Goal: Task Accomplishment & Management: Use online tool/utility

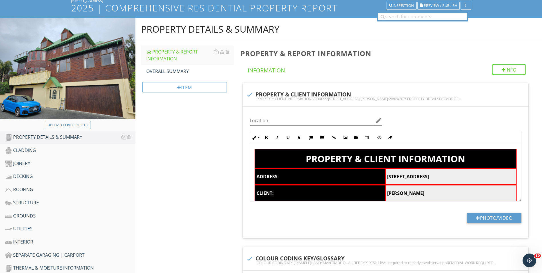
scroll to position [171, 0]
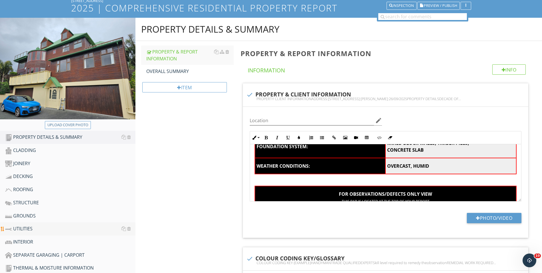
click at [31, 231] on div "UTILITIES" at bounding box center [70, 228] width 130 height 7
type textarea "<table style="width: 100%;"><thead><tr><th class="fr-highlighted fr-thick " col…"
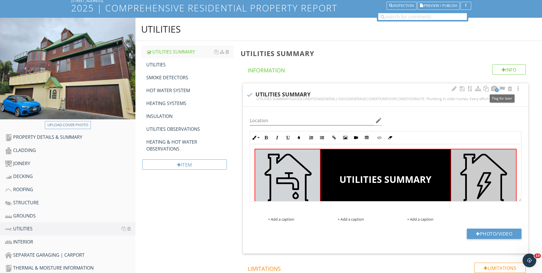
drag, startPoint x: 501, startPoint y: 89, endPoint x: 447, endPoint y: 116, distance: 60.7
click at [502, 89] on div at bounding box center [502, 89] width 7 height 6
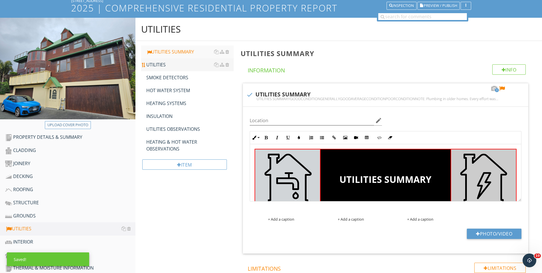
click at [152, 66] on div "UTILITIES" at bounding box center [189, 64] width 87 height 7
type textarea "<table style="width: 100%;"><thead><tr><th class="fr-highlighted fr-thick" styl…"
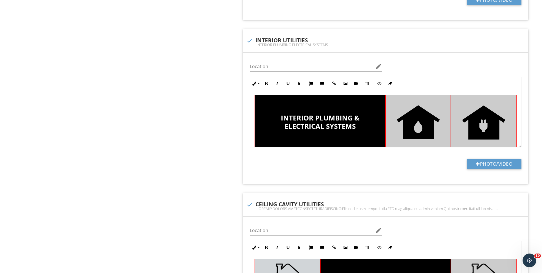
scroll to position [971, 0]
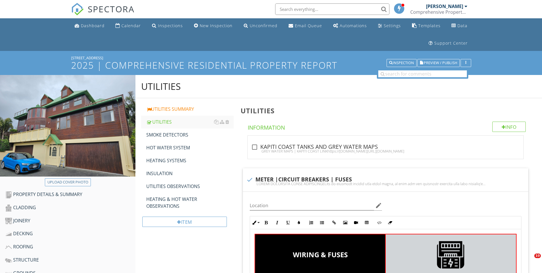
scroll to position [1286, 0]
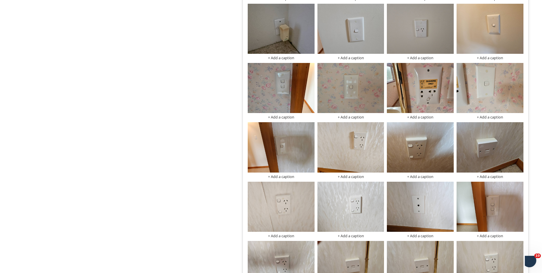
scroll to position [1286, 0]
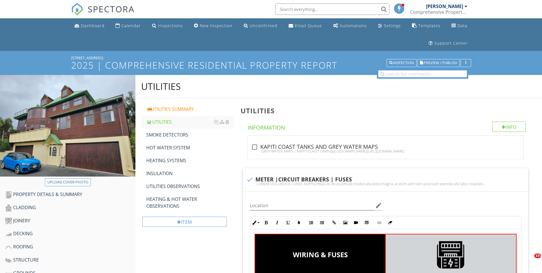
scroll to position [1886, 0]
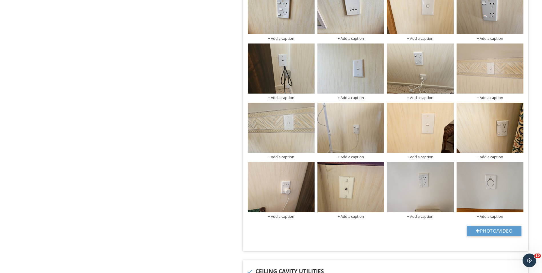
scroll to position [2371, 0]
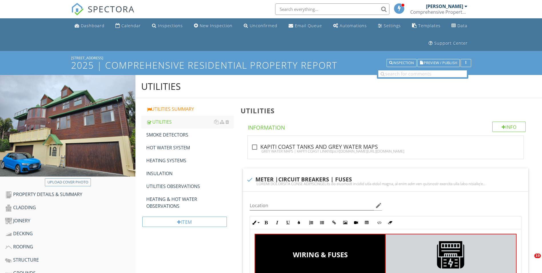
scroll to position [2428, 0]
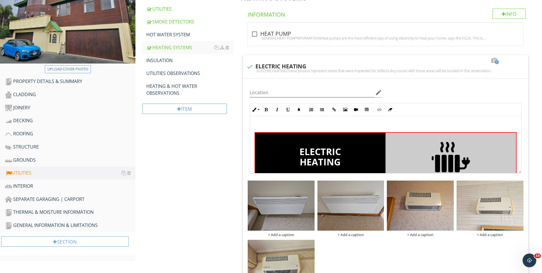
scroll to position [86, 0]
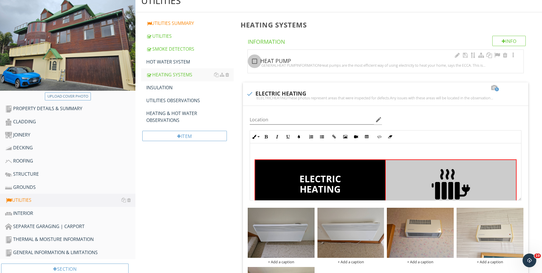
click at [254, 60] on div at bounding box center [255, 61] width 10 height 10
checkbox input "true"
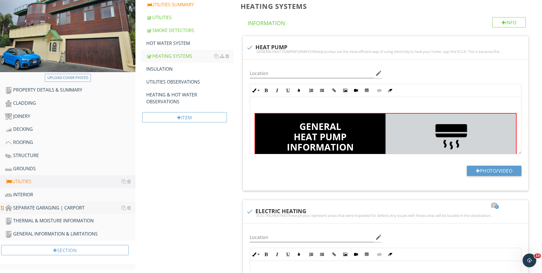
scroll to position [114, 0]
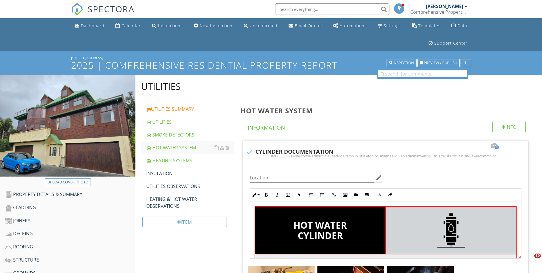
scroll to position [129, 0]
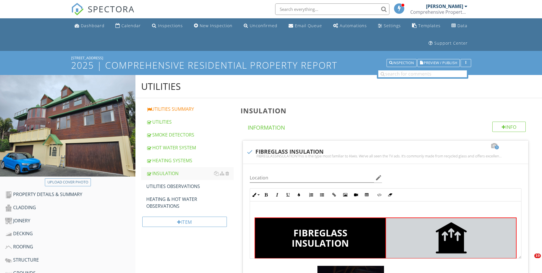
scroll to position [377, 0]
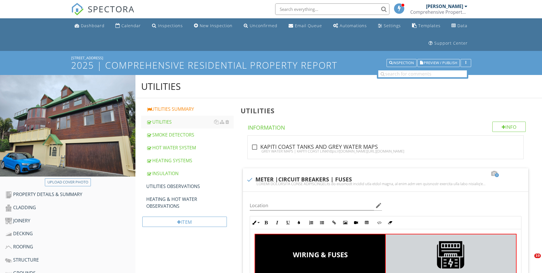
scroll to position [348, 0]
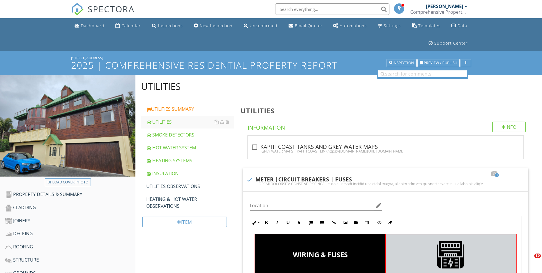
scroll to position [948, 0]
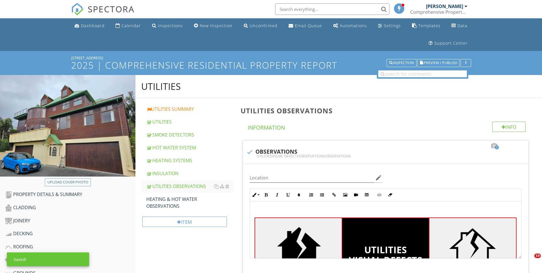
scroll to position [600, 0]
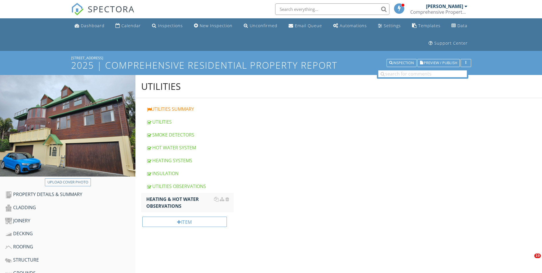
scroll to position [143, 0]
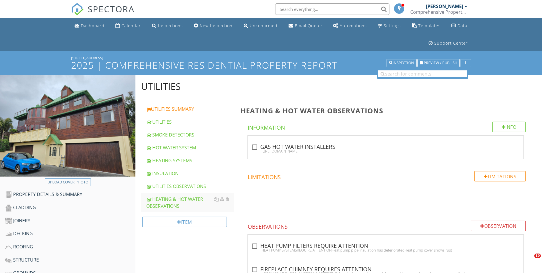
scroll to position [314, 0]
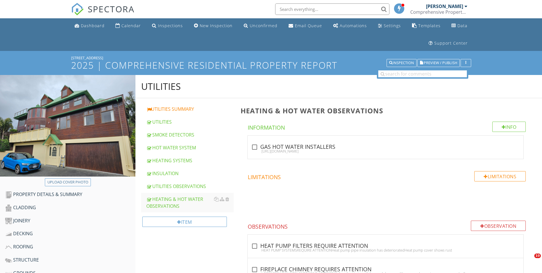
scroll to position [314, 0]
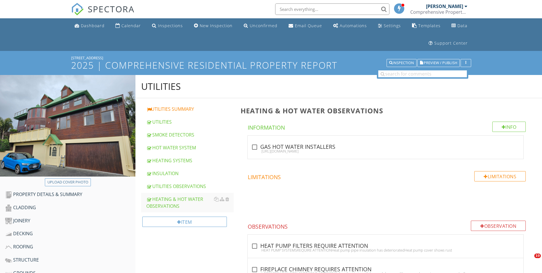
scroll to position [314, 0]
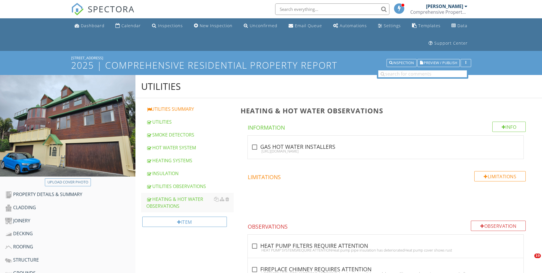
scroll to position [314, 0]
